Goal: Transaction & Acquisition: Purchase product/service

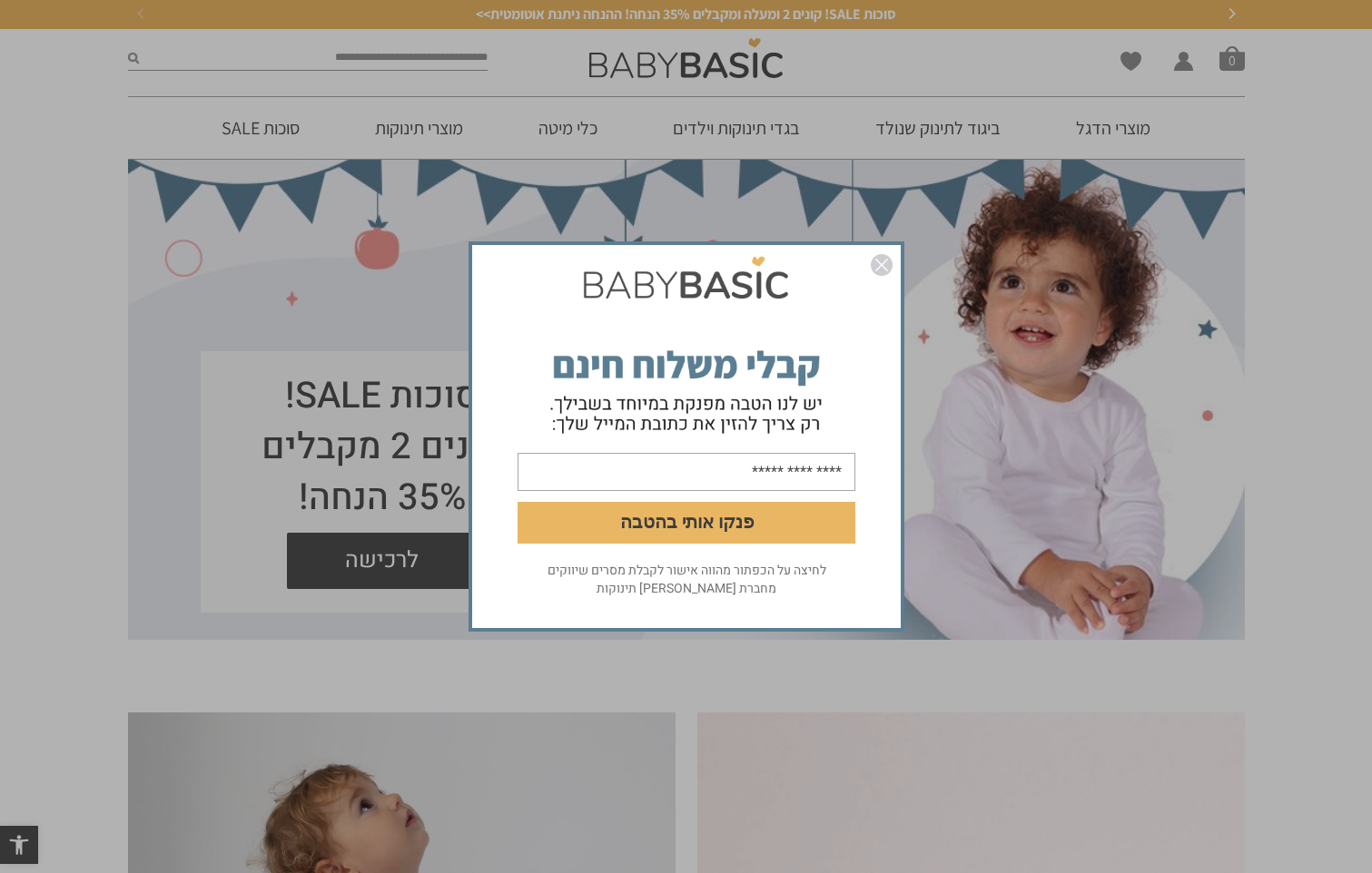
click at [875, 264] on img "סגור" at bounding box center [881, 265] width 21 height 21
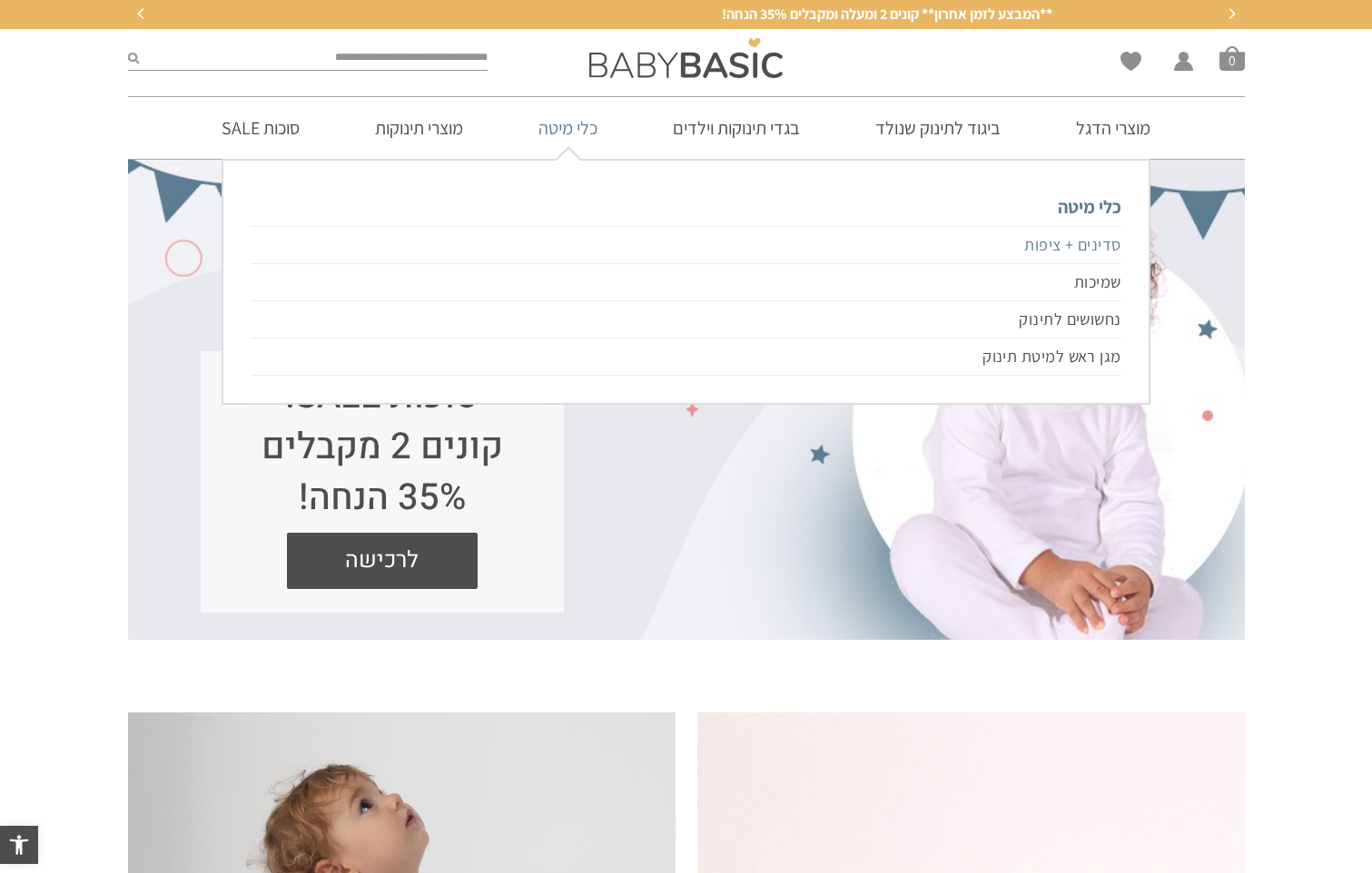
click at [1089, 237] on link "סדינים + ציפות" at bounding box center [686, 244] width 869 height 38
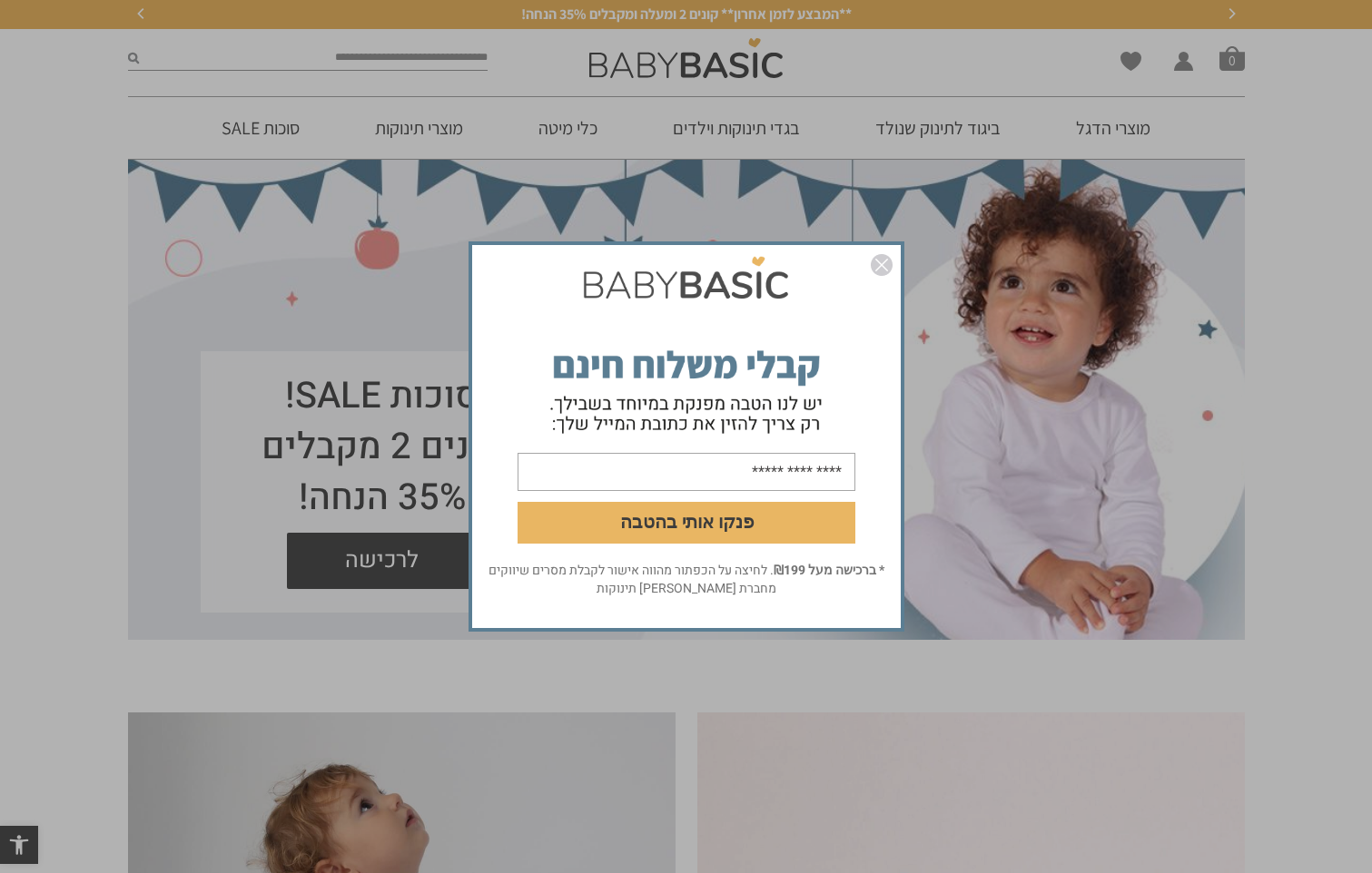
click at [885, 259] on img "סגור" at bounding box center [881, 265] width 21 height 21
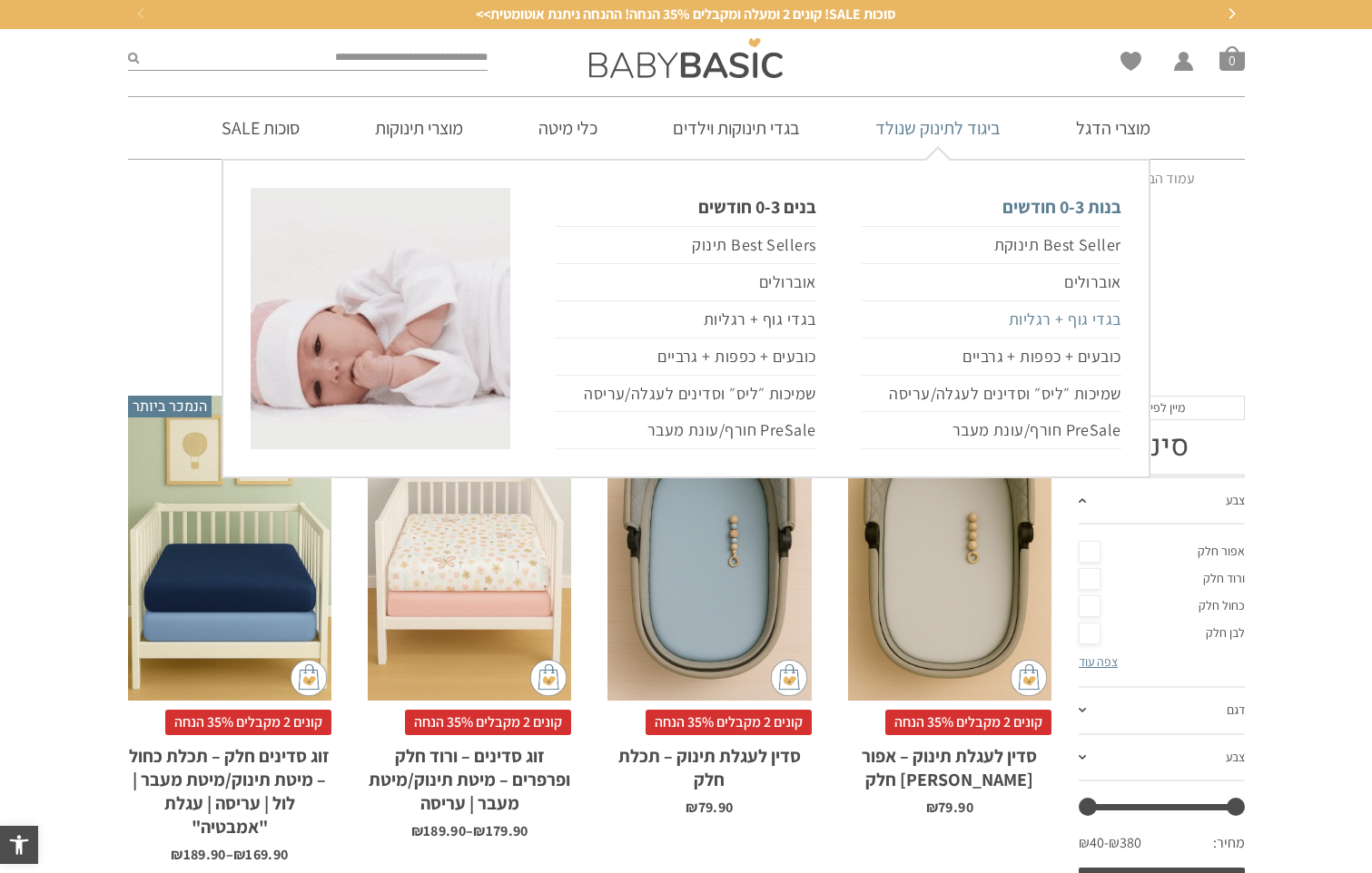
click at [1079, 319] on link "בגדי גוף + רגליות" at bounding box center [992, 320] width 260 height 37
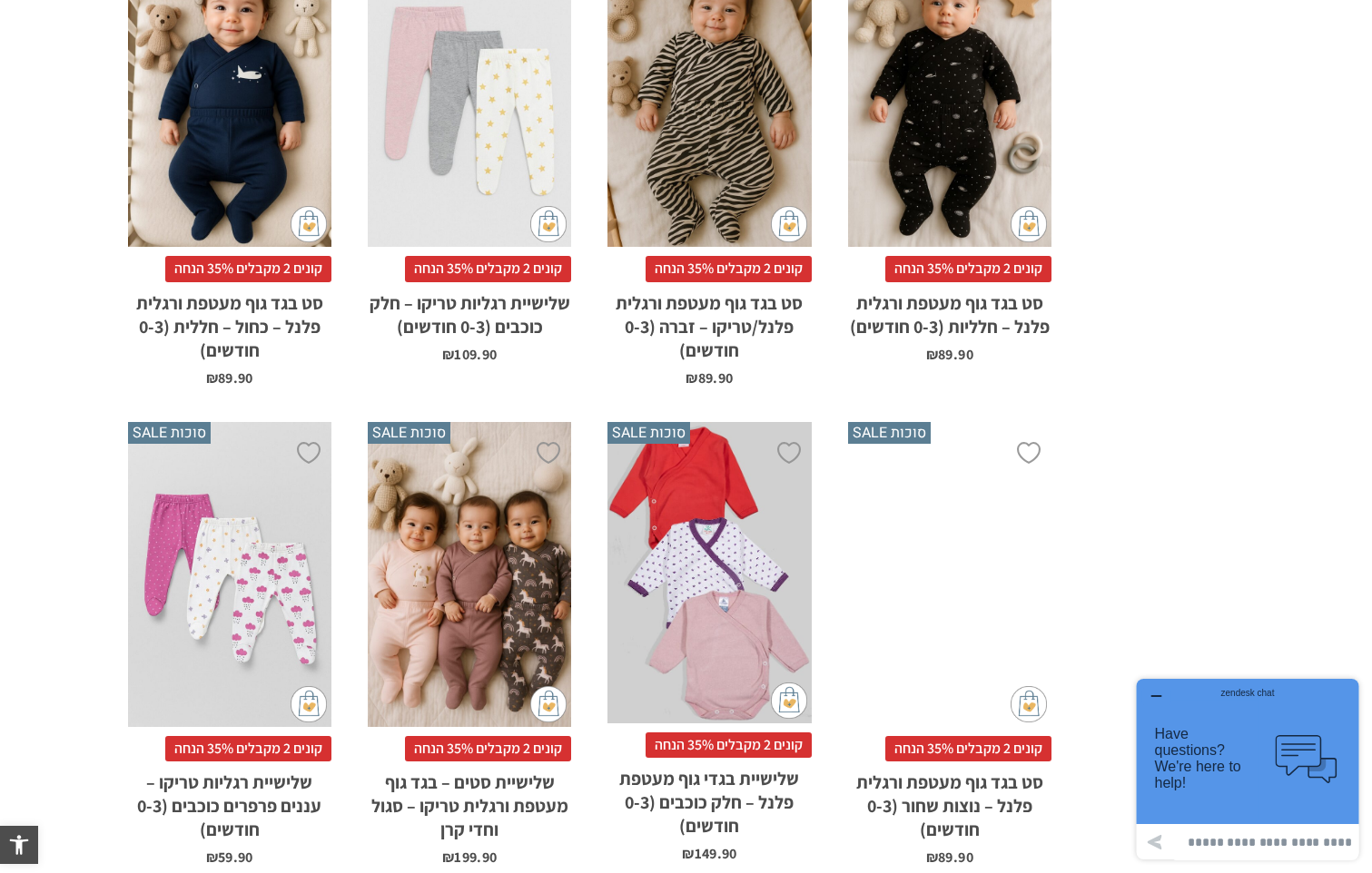
scroll to position [2542, 0]
